Goal: Find contact information: Find contact information

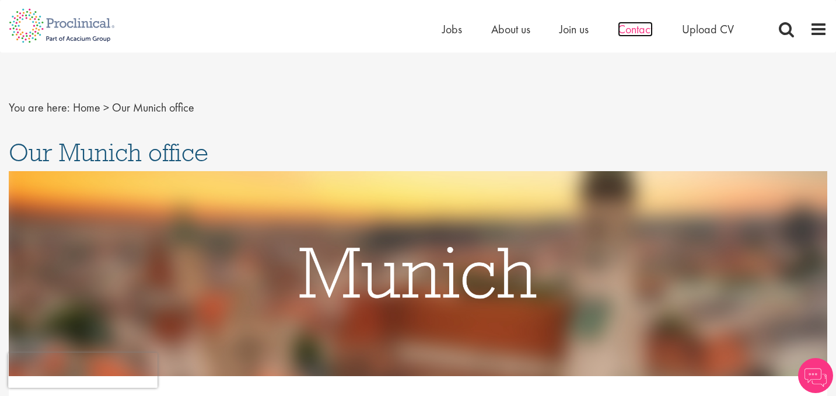
click at [620, 25] on span "Contact" at bounding box center [635, 29] width 35 height 15
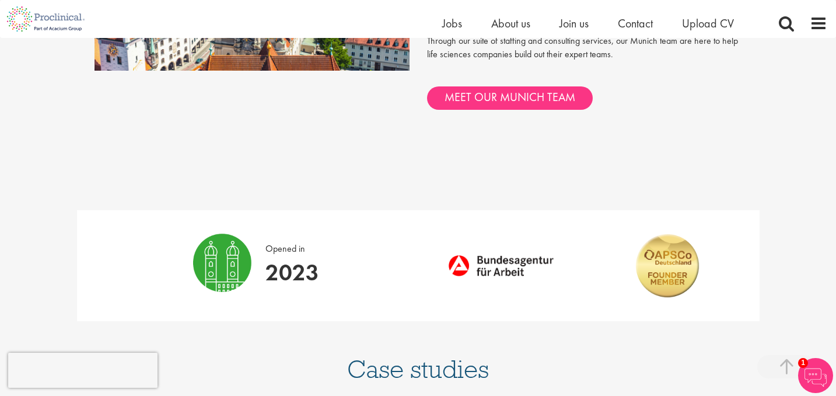
scroll to position [848, 0]
